Goal: Navigation & Orientation: Find specific page/section

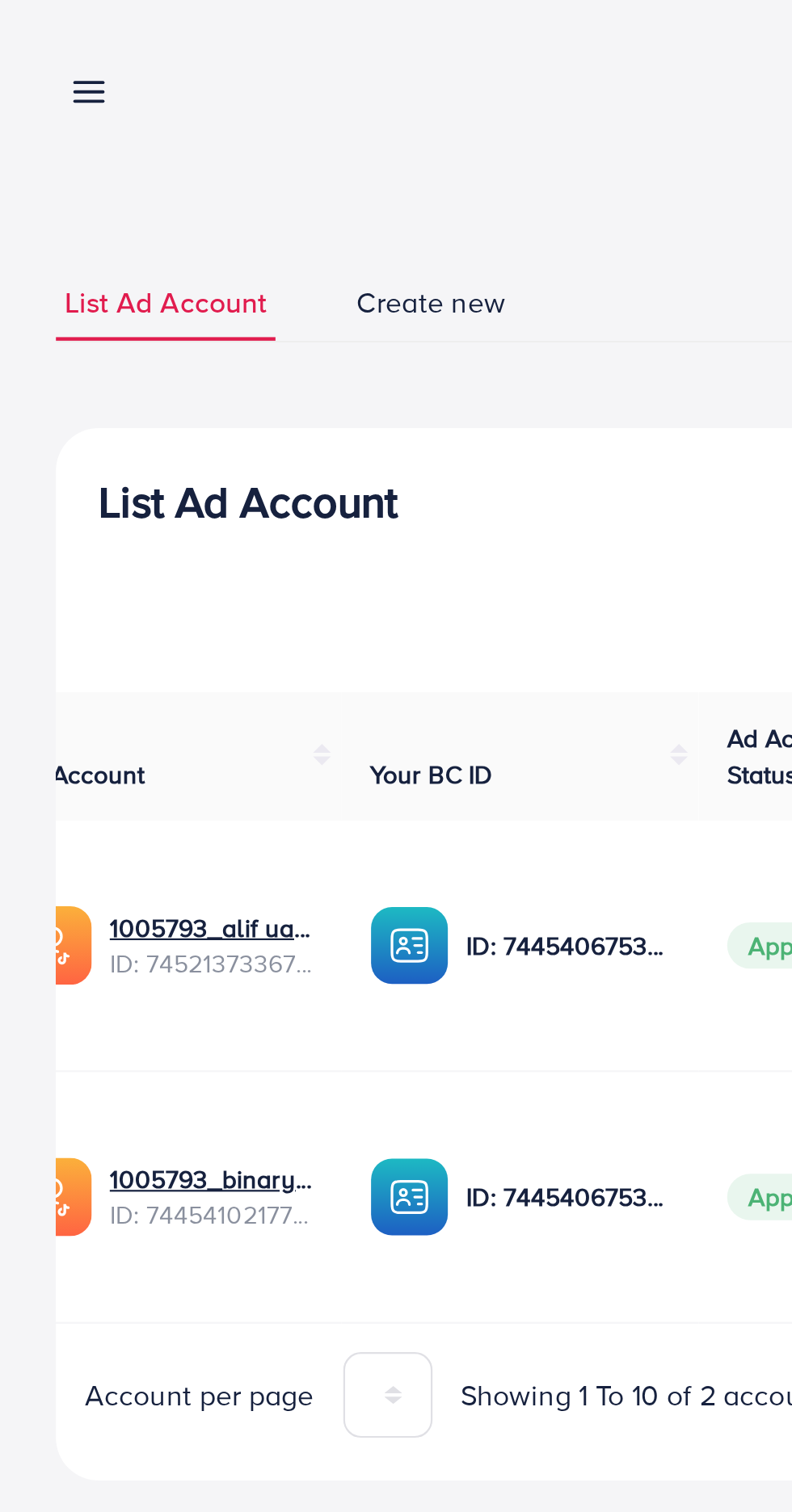
click at [47, 46] on line at bounding box center [41, 46] width 13 height 0
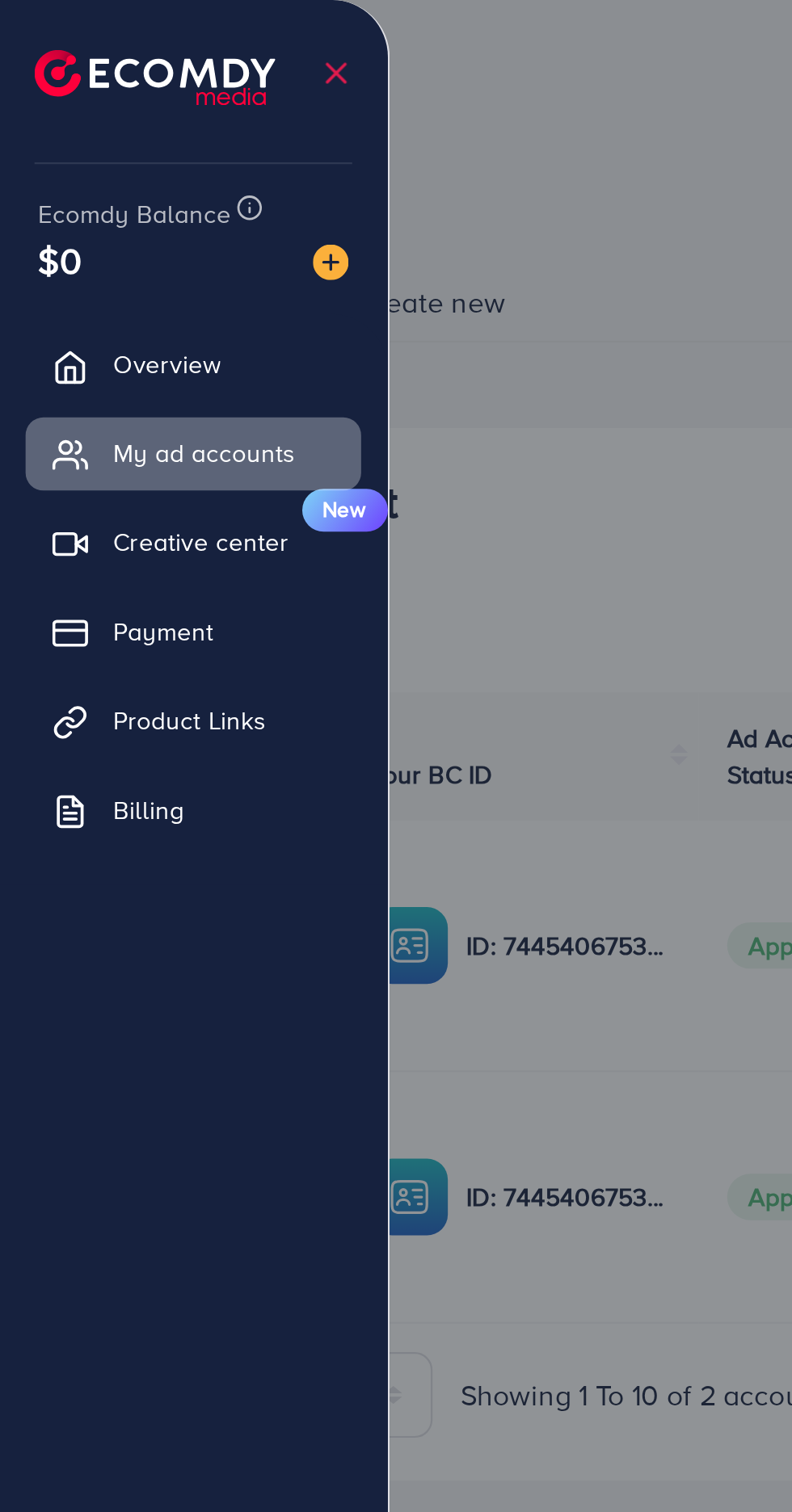
click at [289, 130] on div at bounding box center [396, 907] width 792 height 1815
